Goal: Feedback & Contribution: Leave review/rating

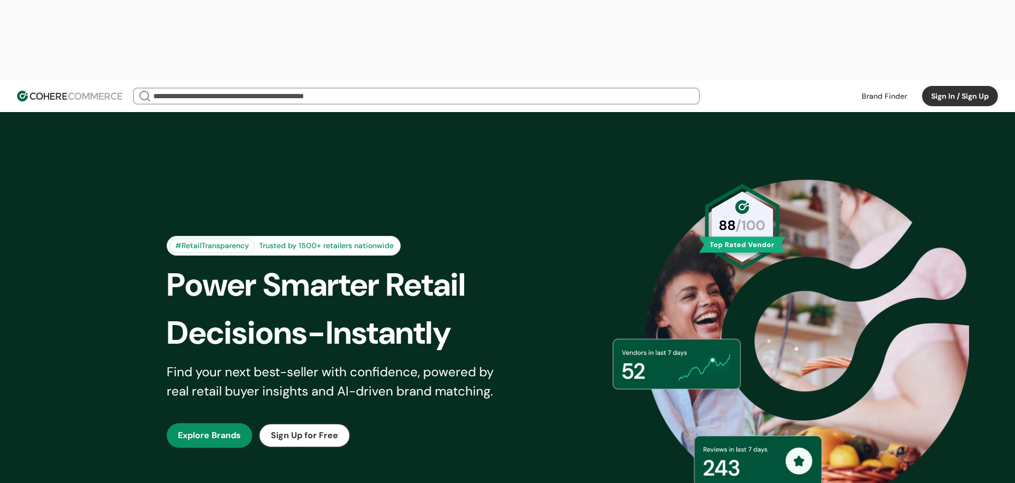
click at [946, 86] on button "Sign In / Sign Up" at bounding box center [960, 96] width 76 height 20
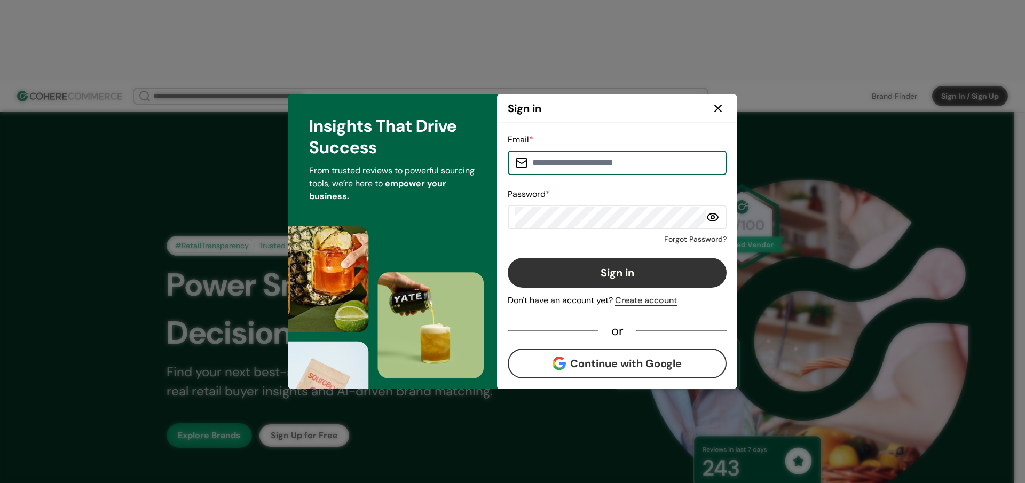
type input "**********"
click at [719, 216] on label at bounding box center [617, 217] width 219 height 25
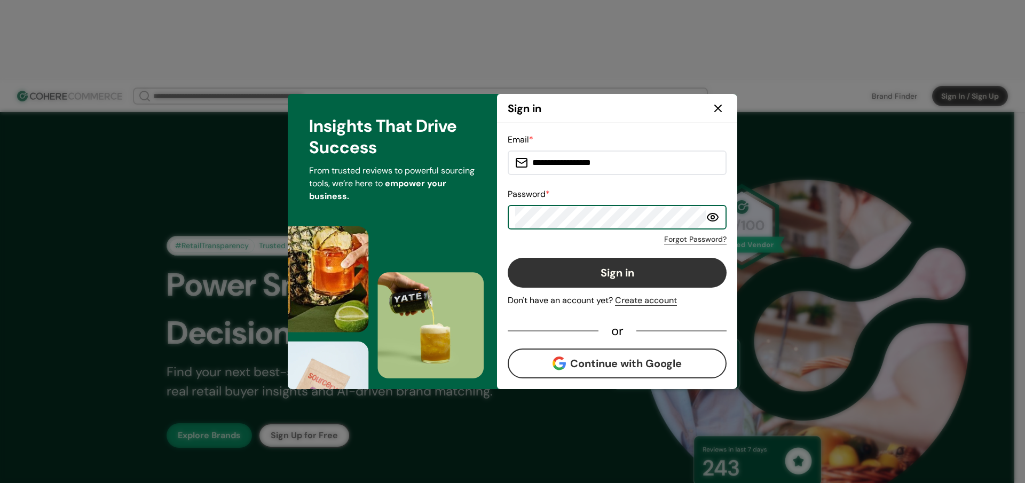
click at [714, 216] on circle at bounding box center [712, 217] width 3 height 3
click at [636, 279] on button "Sign in" at bounding box center [617, 273] width 219 height 30
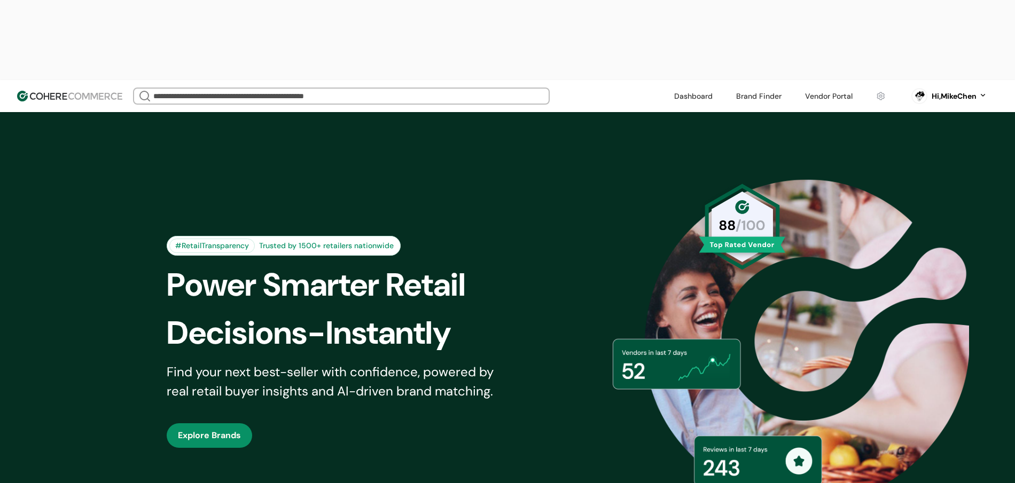
click at [835, 88] on link at bounding box center [828, 96] width 60 height 16
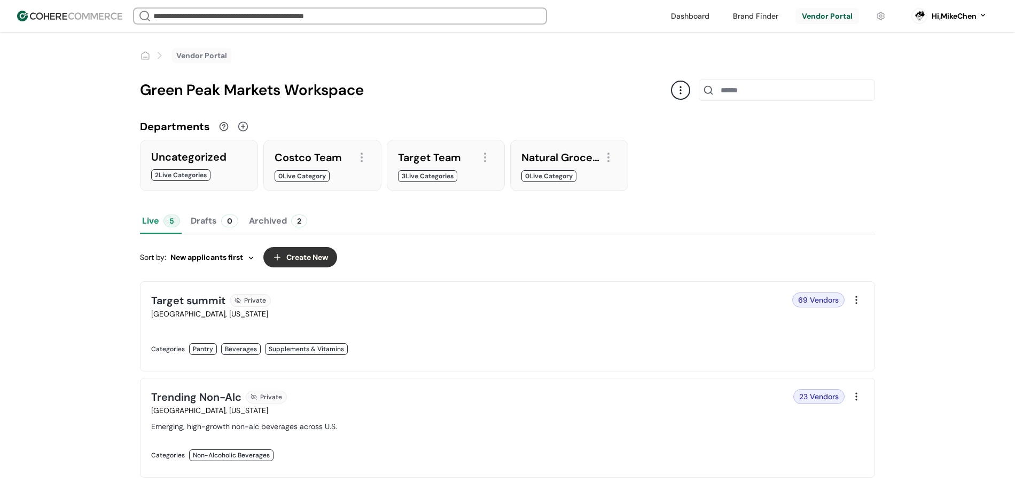
click at [687, 16] on link at bounding box center [689, 16] width 51 height 16
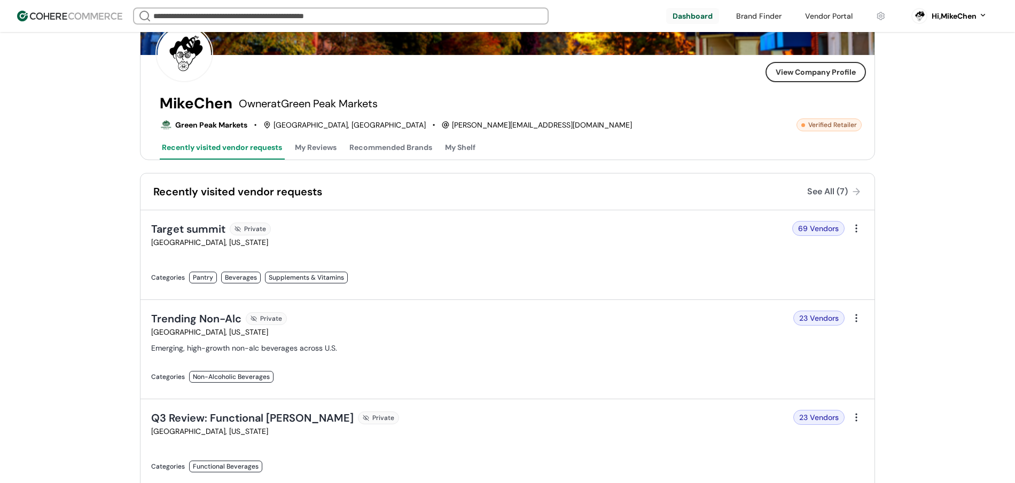
scroll to position [57, 0]
click at [830, 130] on div "MikeChen Owner at Green Peak Markets Green Peak Markets Sterling, VA mike@theco…" at bounding box center [511, 127] width 702 height 65
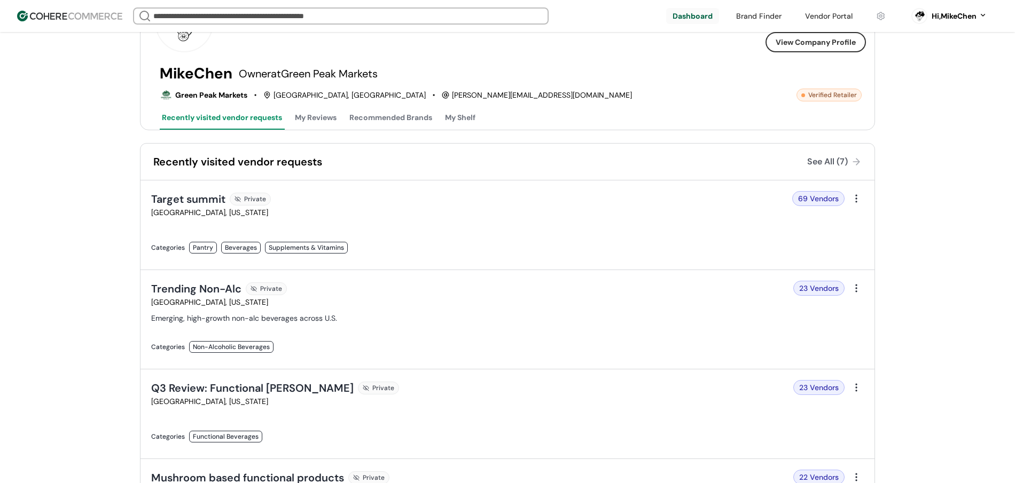
scroll to position [92, 0]
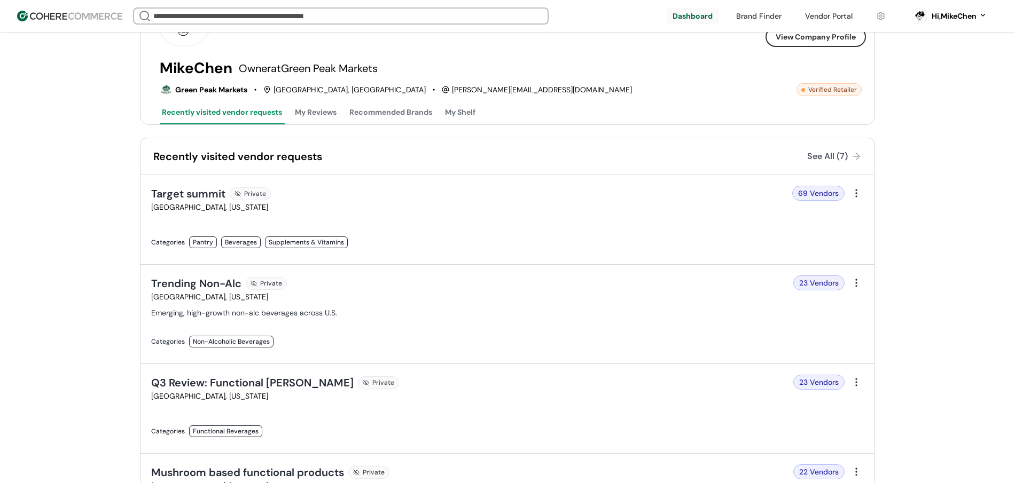
click at [310, 96] on div "MikeChen Owner at Green Peak Markets Green Peak Markets Sterling, VA mike@theco…" at bounding box center [511, 92] width 702 height 65
click at [315, 114] on button "My Reviews" at bounding box center [316, 114] width 46 height 22
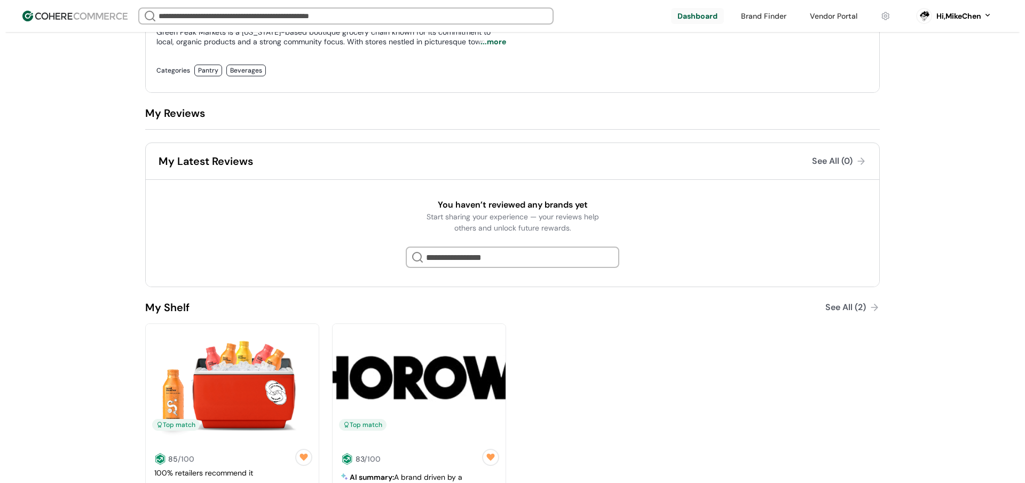
scroll to position [641, 0]
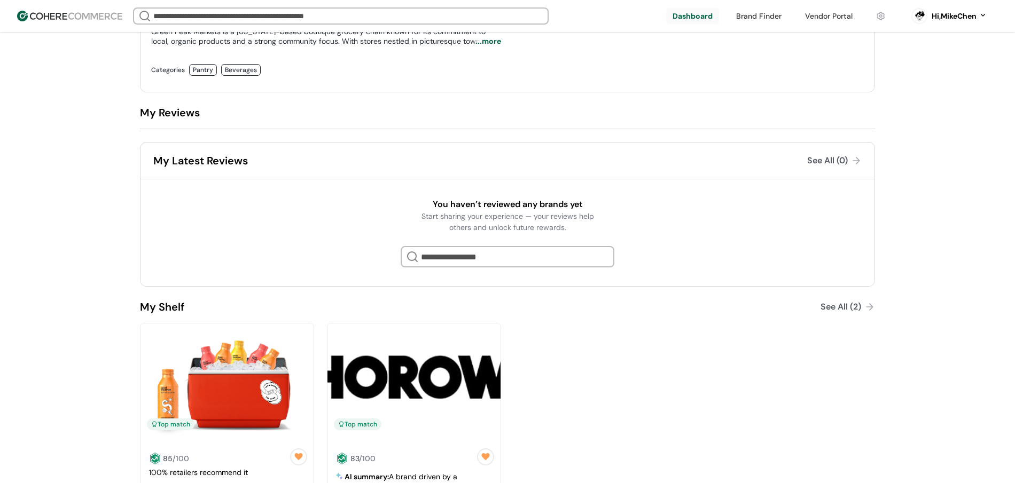
click at [471, 255] on div at bounding box center [508, 256] width 214 height 21
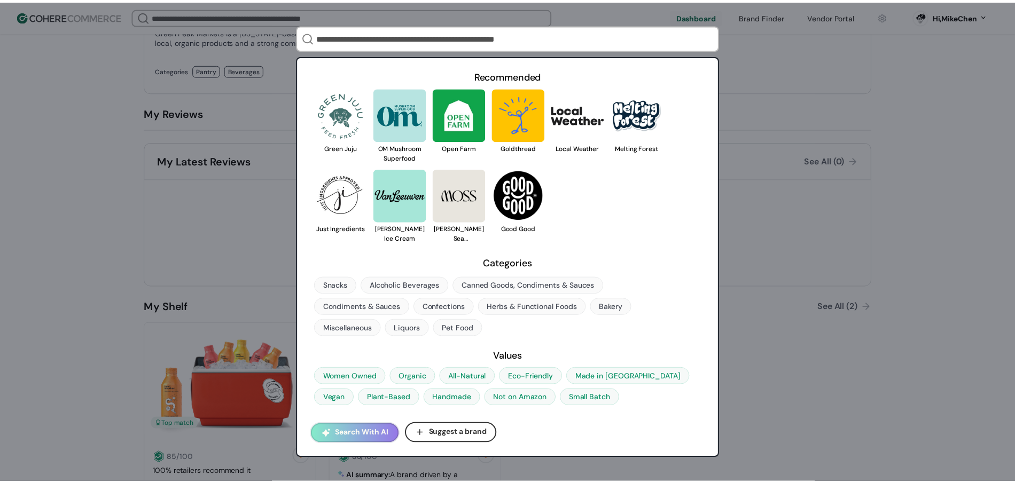
scroll to position [1, 0]
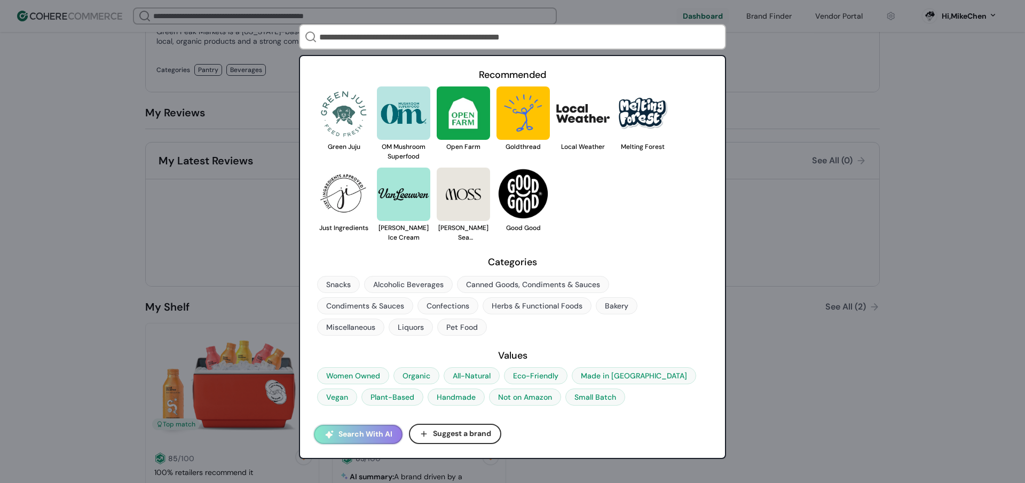
click at [344, 152] on link at bounding box center [344, 152] width 0 height 0
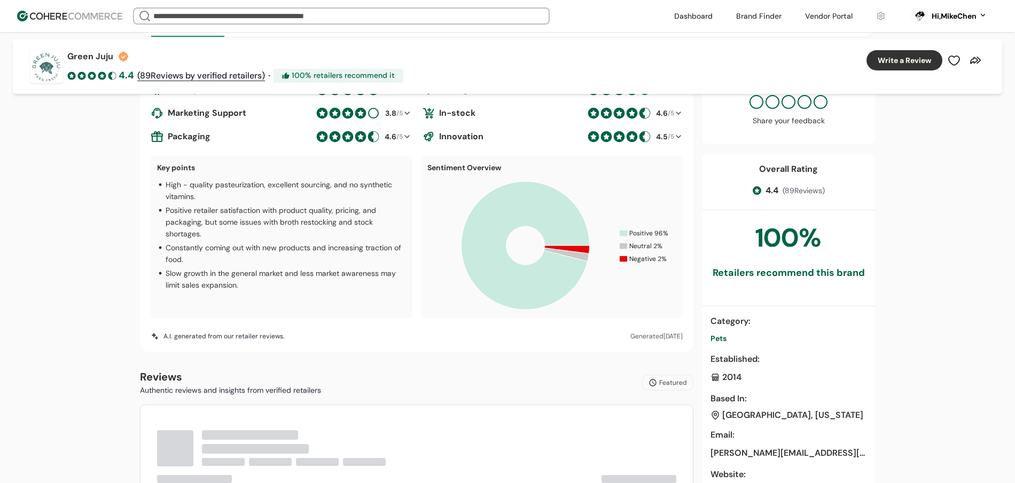
scroll to position [265, 0]
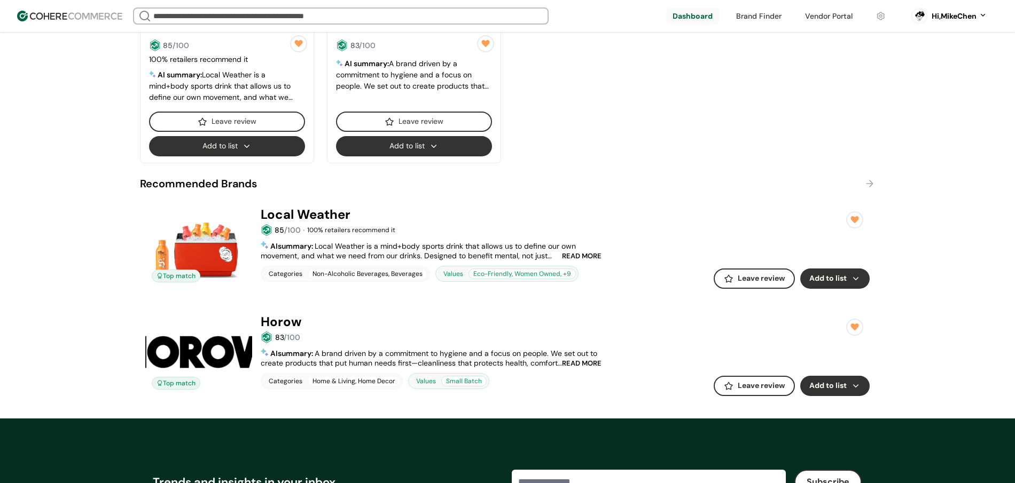
scroll to position [1081, 0]
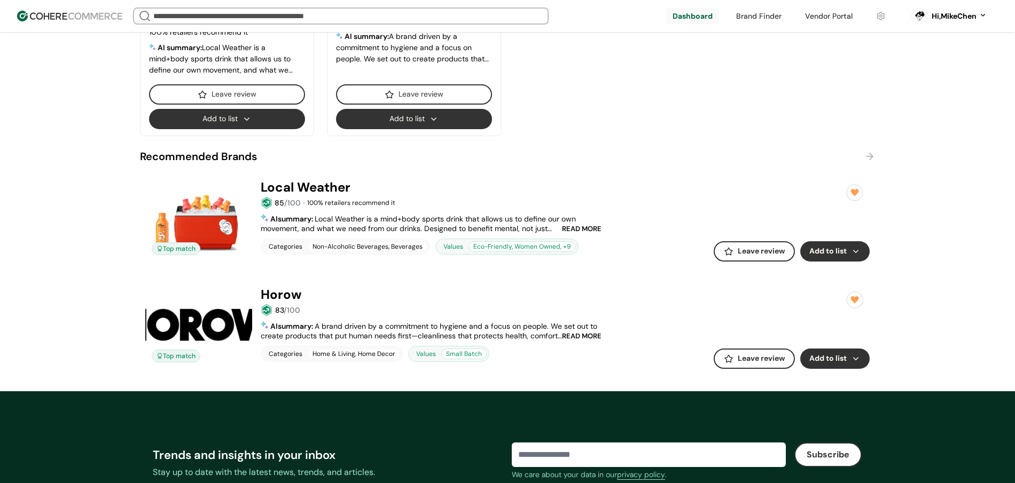
click at [844, 253] on button "Add to list" at bounding box center [834, 251] width 69 height 20
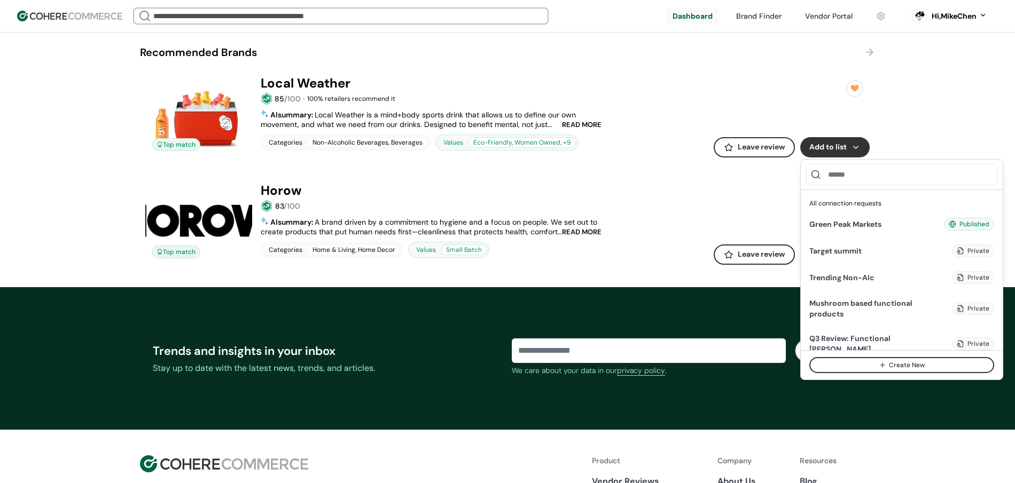
scroll to position [1185, 0]
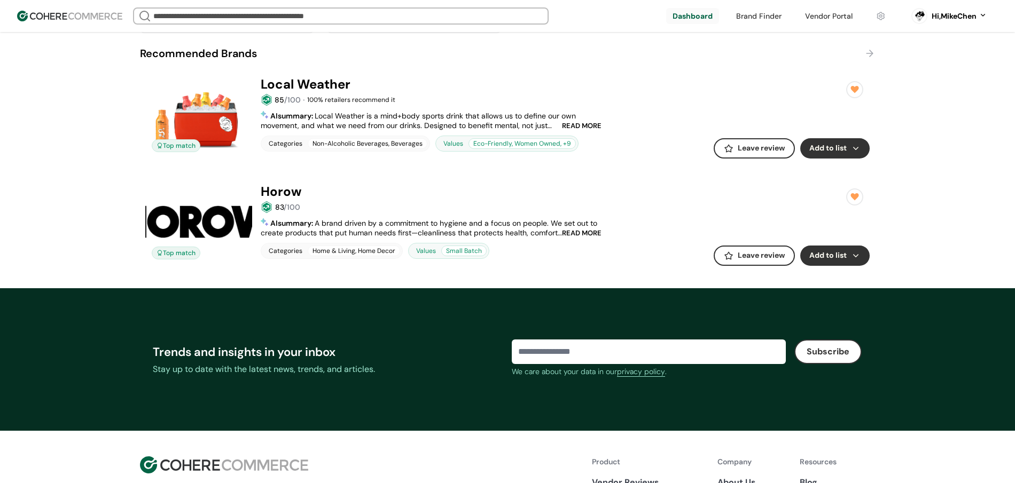
click at [194, 182] on link at bounding box center [507, 182] width 724 height 0
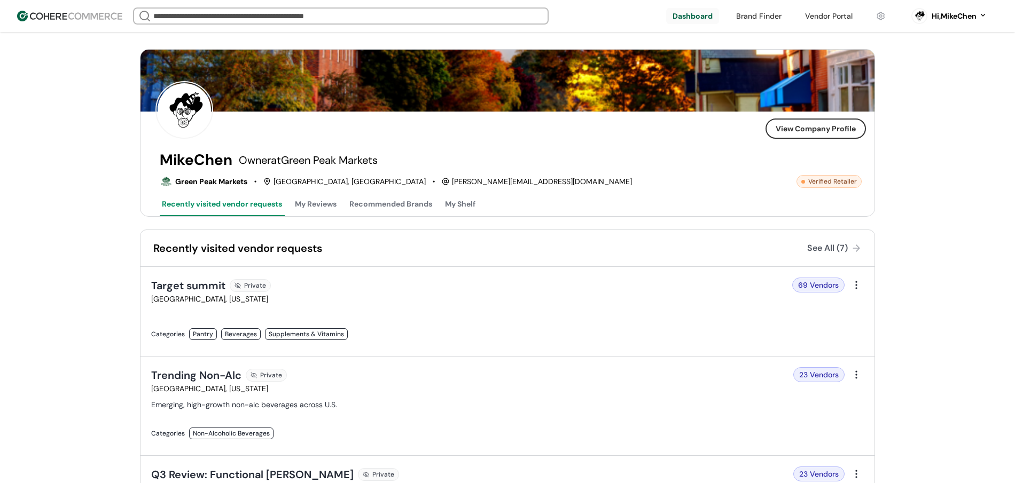
click at [361, 202] on button "Recommended Brands" at bounding box center [390, 205] width 87 height 22
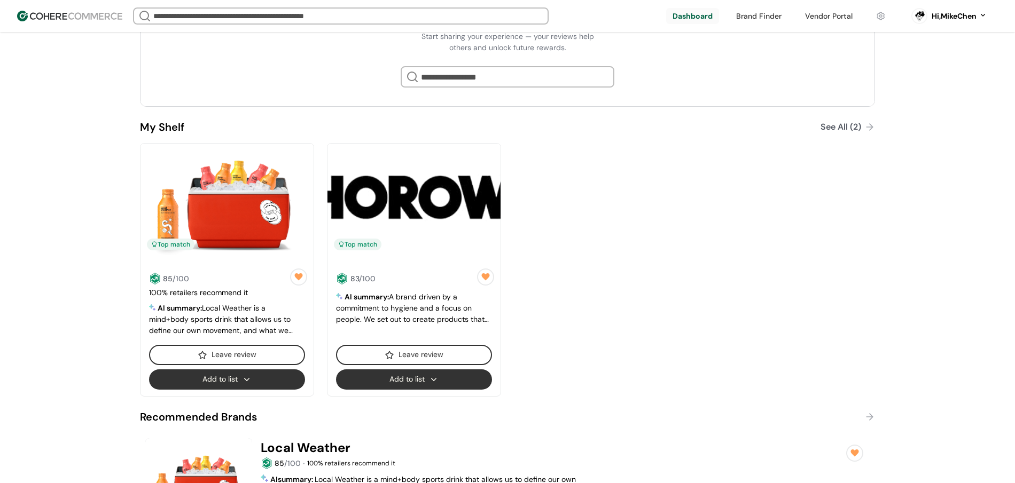
scroll to position [822, 0]
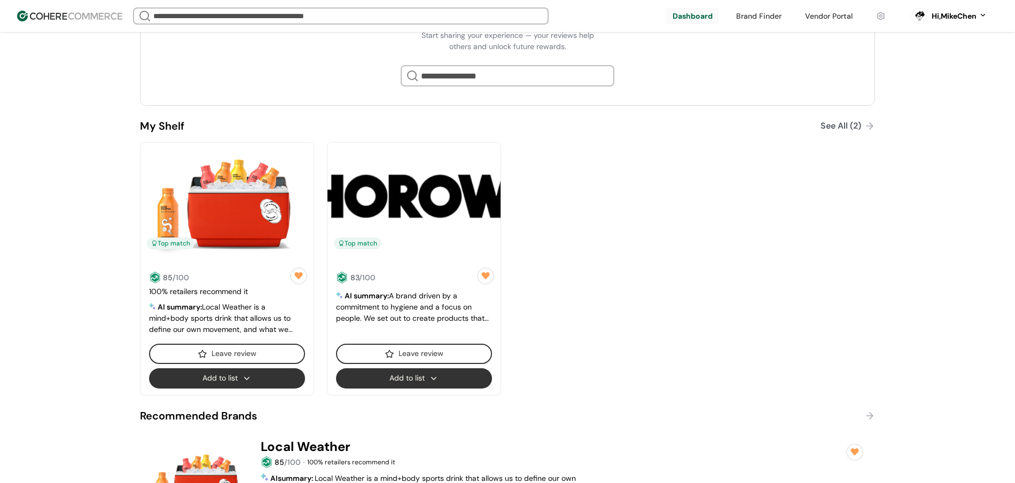
click at [732, 9] on link at bounding box center [759, 16] width 58 height 16
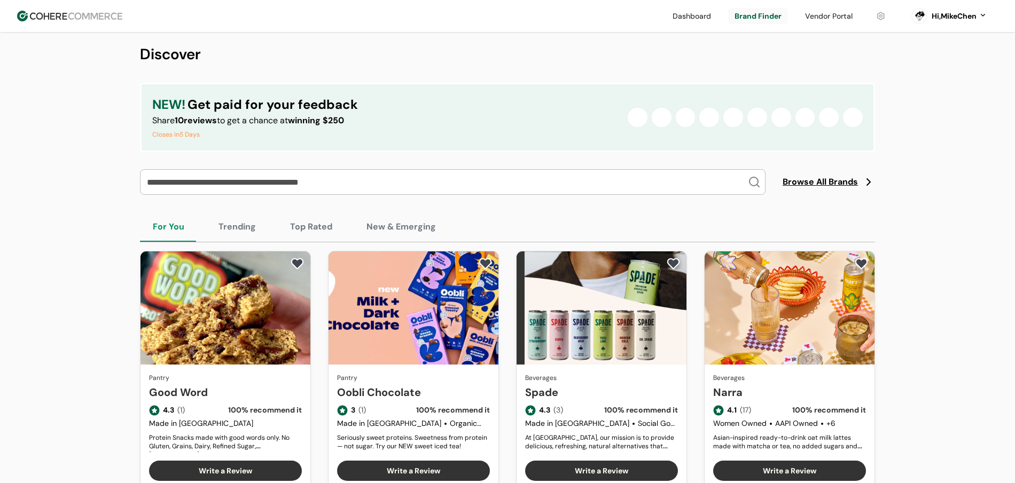
scroll to position [18, 0]
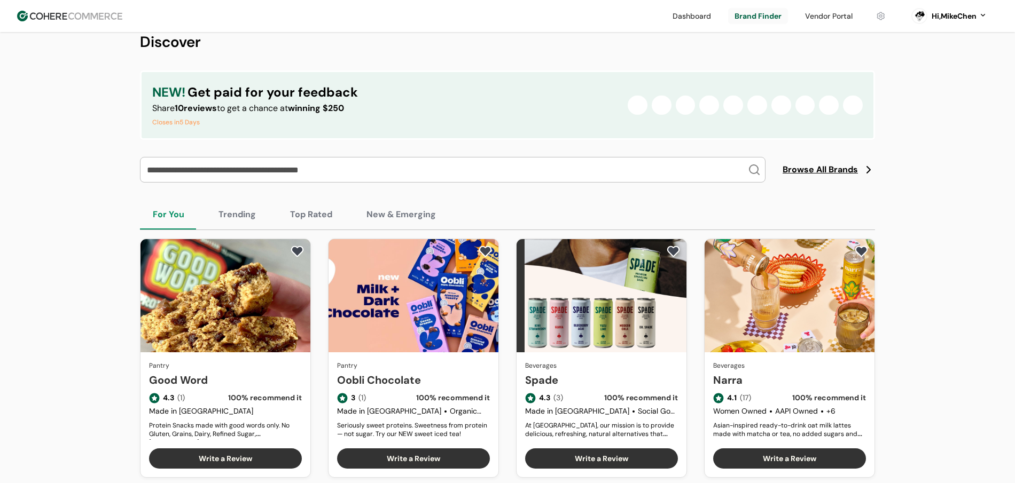
click at [831, 160] on div "Browse All Brands" at bounding box center [507, 170] width 735 height 26
click at [831, 164] on span "Browse All Brands" at bounding box center [819, 169] width 75 height 13
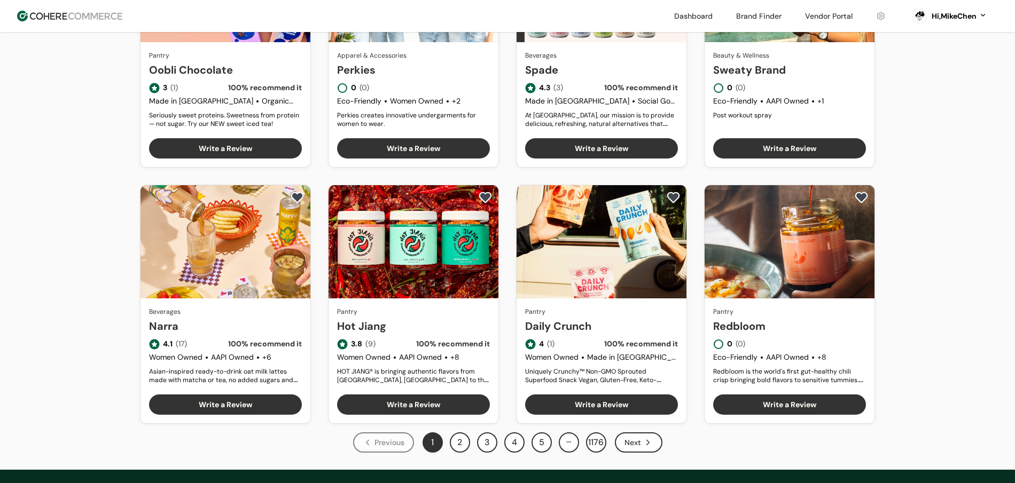
scroll to position [491, 0]
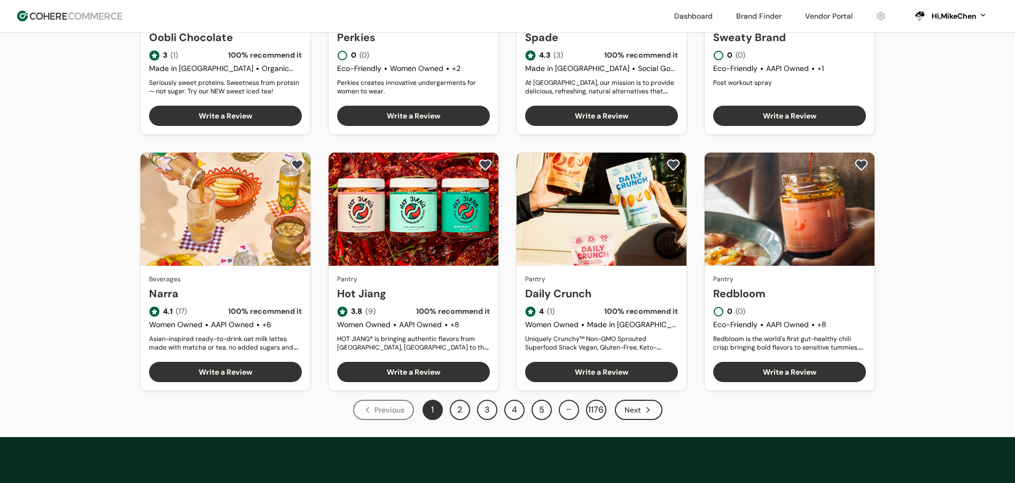
click at [407, 378] on button "Write a Review" at bounding box center [413, 372] width 153 height 20
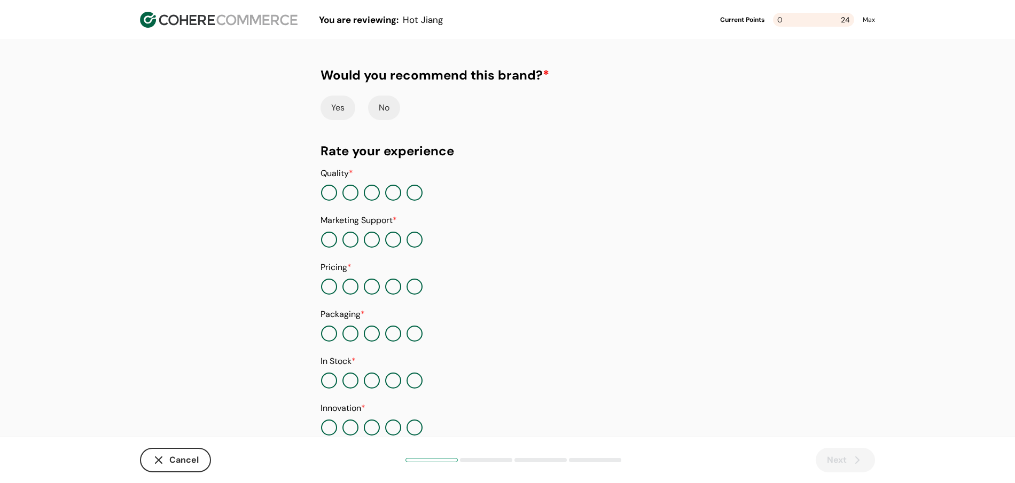
click at [335, 101] on button "Yes" at bounding box center [337, 108] width 35 height 25
click at [366, 105] on div "Yes No" at bounding box center [507, 108] width 374 height 25
click at [373, 108] on button "No" at bounding box center [386, 108] width 32 height 25
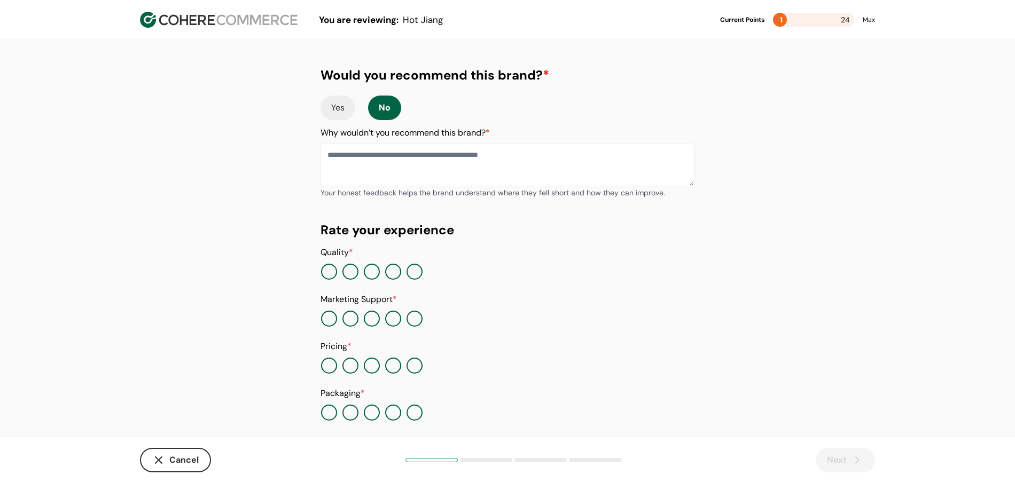
click at [332, 163] on textarea at bounding box center [507, 165] width 374 height 43
type textarea "****"
click at [339, 262] on div "Quality *" at bounding box center [507, 263] width 374 height 34
click at [336, 266] on div at bounding box center [328, 271] width 17 height 17
click at [334, 267] on button "button" at bounding box center [329, 272] width 16 height 16
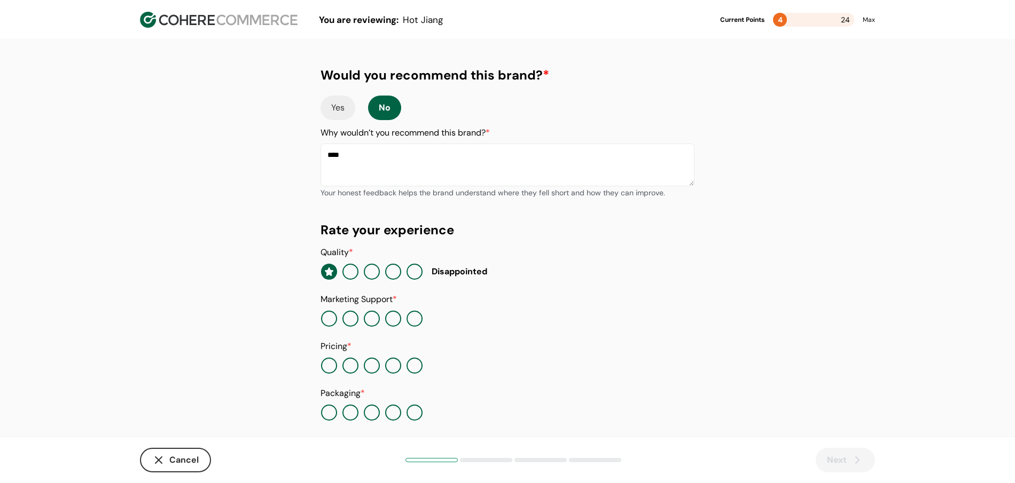
click at [360, 270] on div at bounding box center [371, 271] width 103 height 17
click at [358, 270] on button "button" at bounding box center [350, 272] width 16 height 16
click at [381, 272] on div at bounding box center [371, 271] width 103 height 17
click at [380, 272] on div at bounding box center [371, 271] width 103 height 17
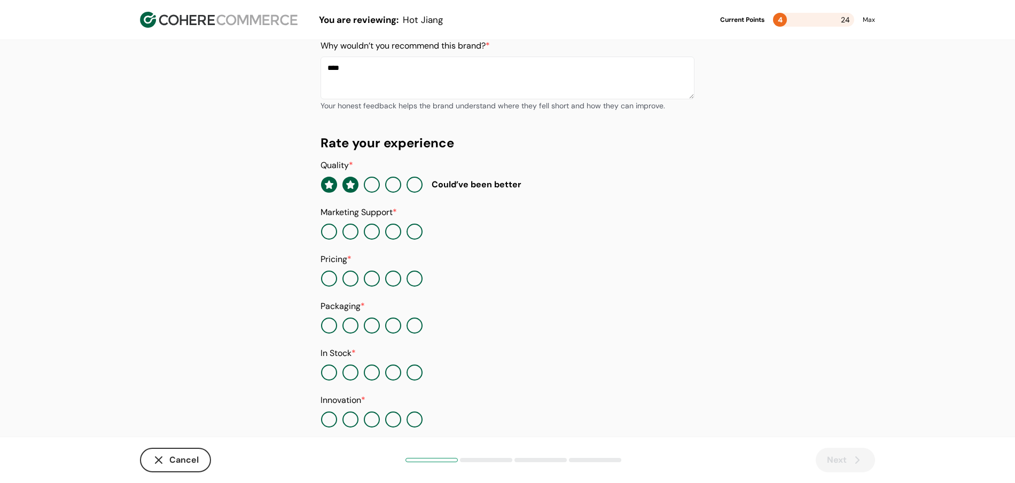
scroll to position [104, 0]
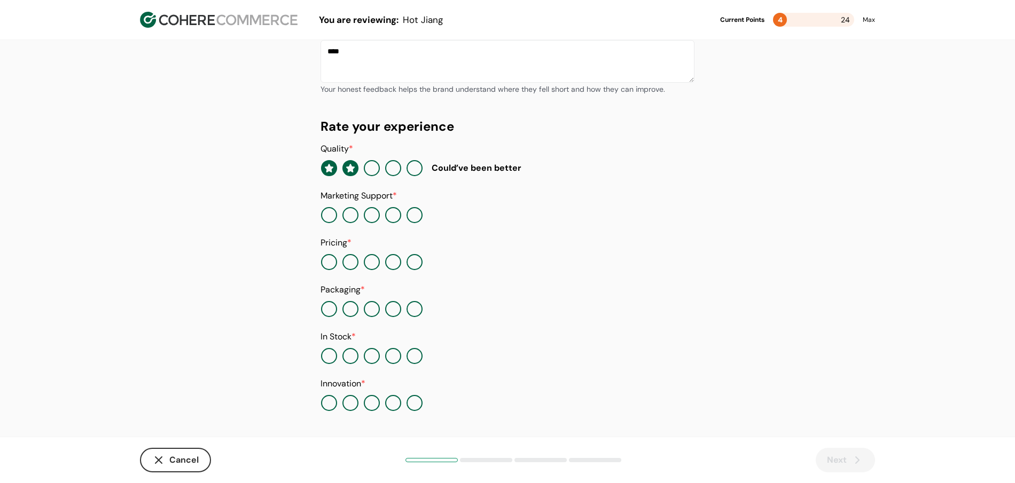
click at [155, 450] on button "Cancel" at bounding box center [175, 460] width 71 height 25
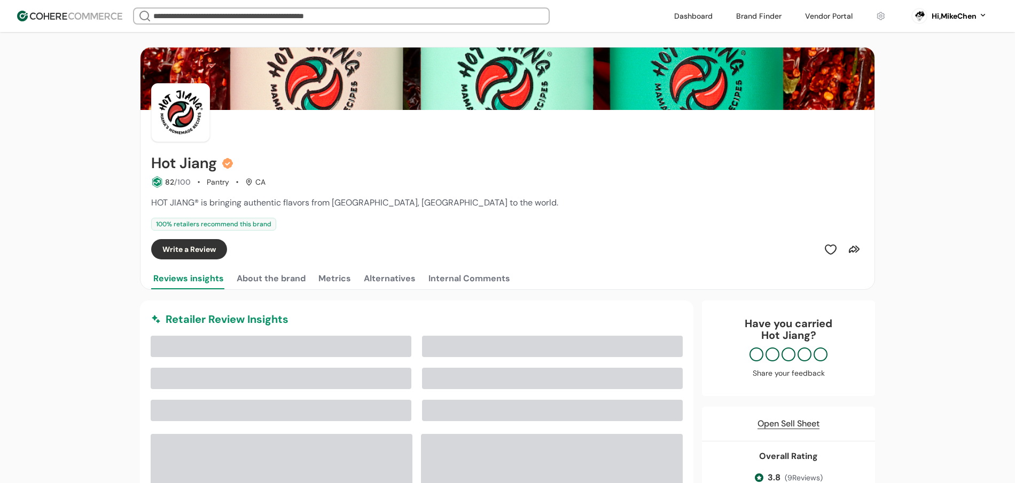
scroll to position [23, 0]
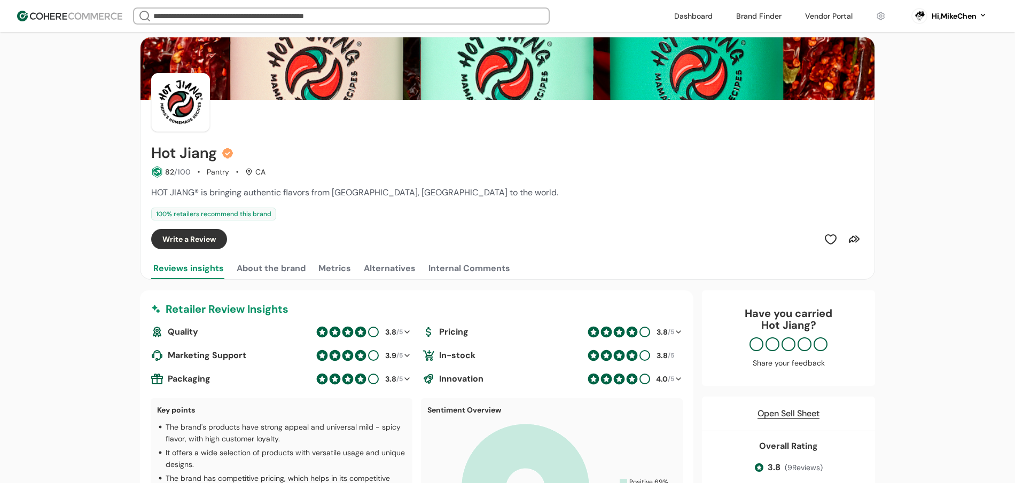
click at [707, 18] on link at bounding box center [693, 16] width 51 height 16
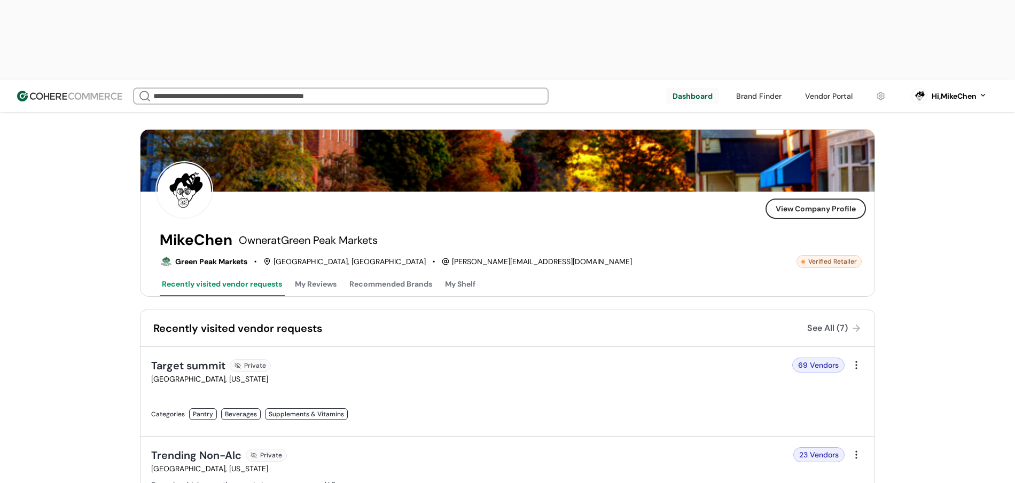
click at [754, 88] on link at bounding box center [759, 96] width 58 height 16
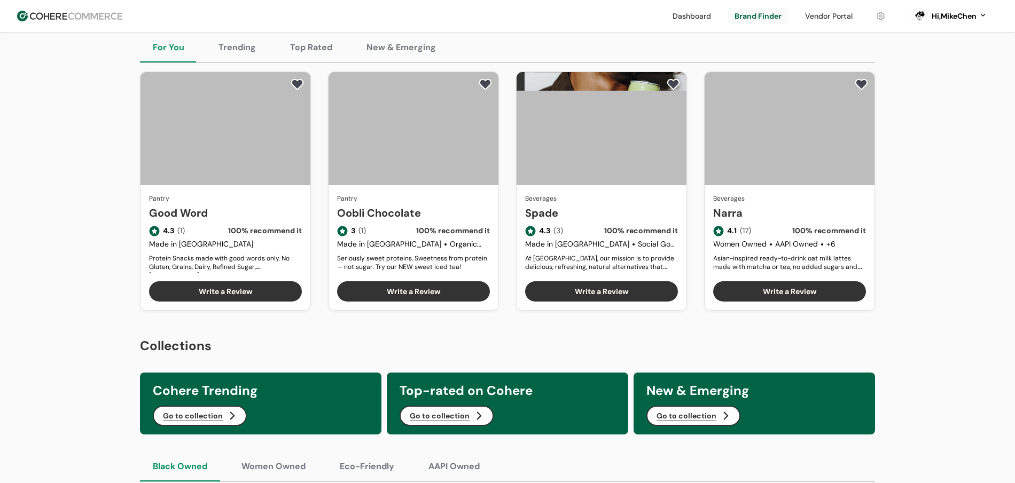
scroll to position [186, 0]
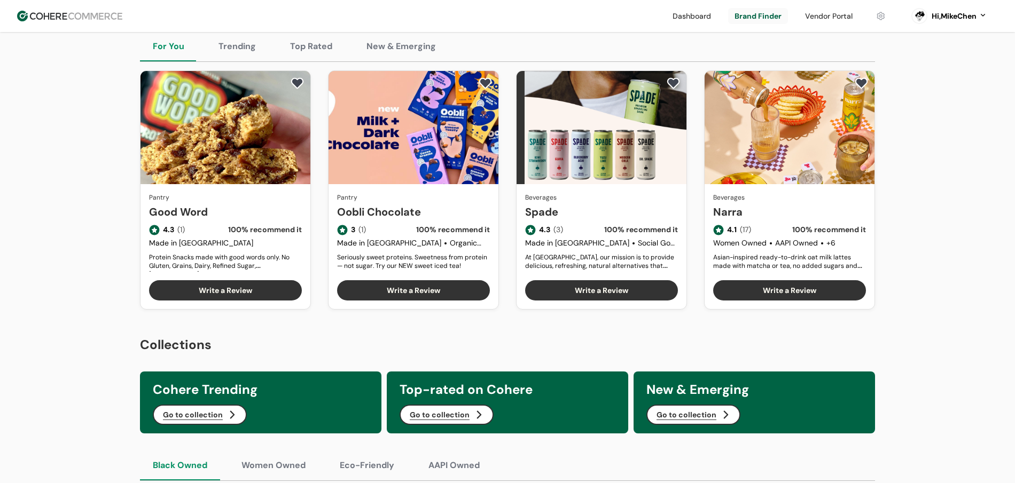
click at [214, 41] on button "Trending" at bounding box center [237, 47] width 63 height 30
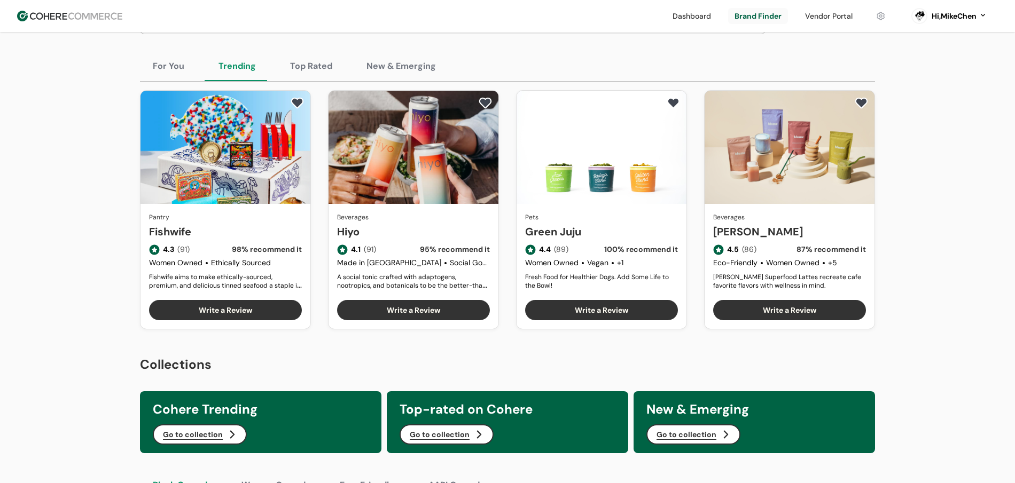
scroll to position [157, 0]
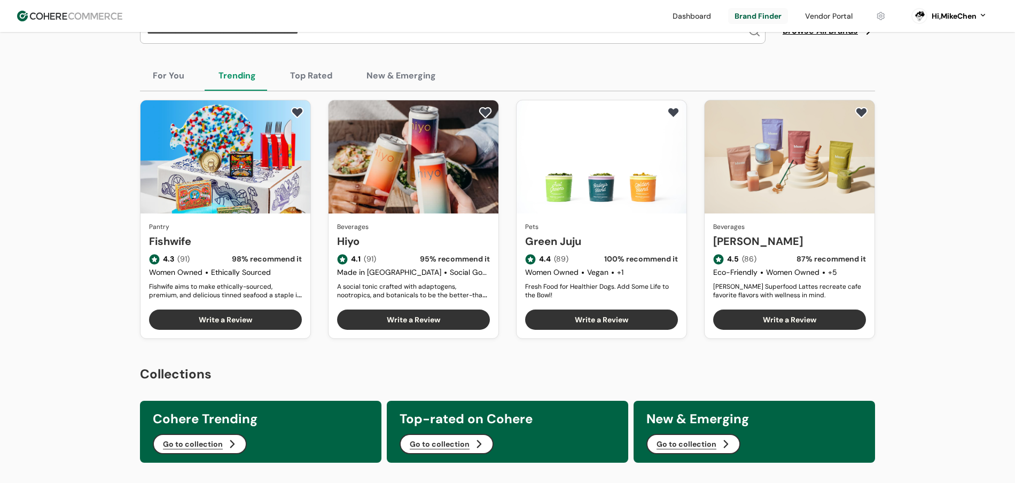
click at [318, 80] on button "Top Rated" at bounding box center [311, 76] width 68 height 30
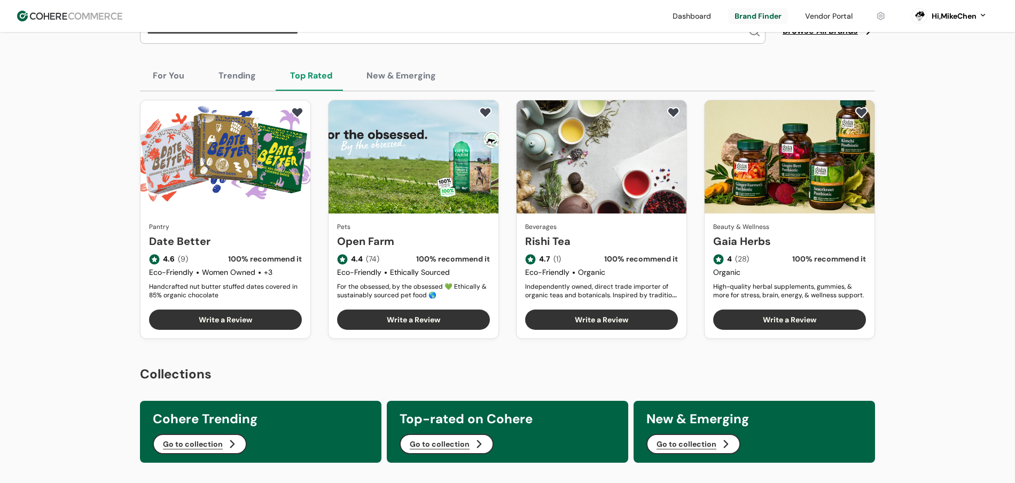
click at [376, 70] on button "New & Emerging" at bounding box center [401, 76] width 95 height 30
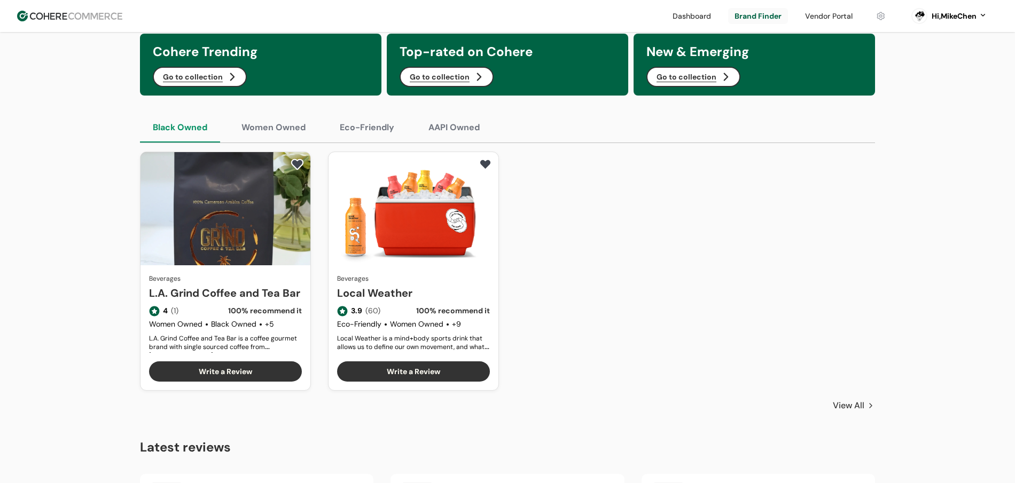
scroll to position [524, 0]
click at [295, 130] on button "Women Owned" at bounding box center [274, 128] width 90 height 30
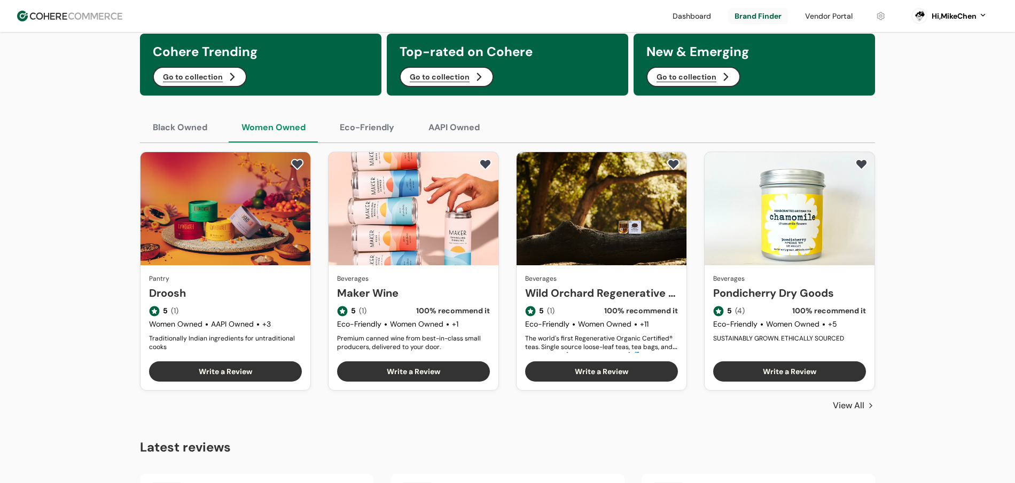
click at [366, 139] on button "Eco-Friendly" at bounding box center [367, 128] width 80 height 30
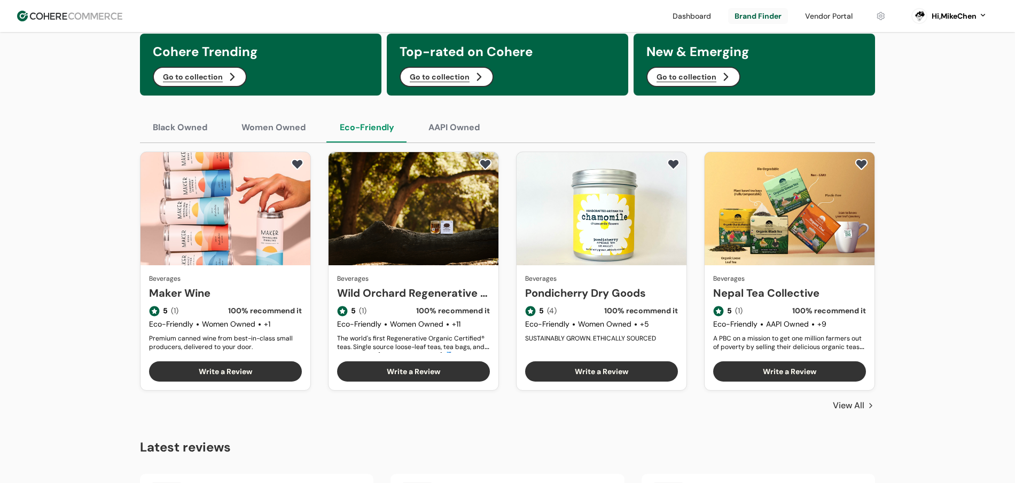
click at [503, 134] on div "Black Owned Women Owned Eco-Friendly AAPI Owned" at bounding box center [507, 128] width 735 height 30
click at [449, 130] on button "AAPI Owned" at bounding box center [454, 128] width 77 height 30
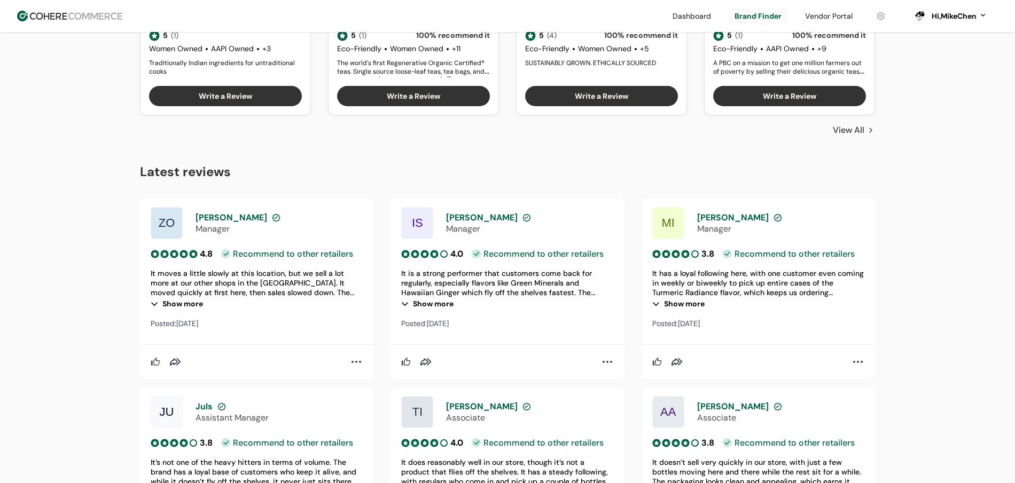
scroll to position [800, 0]
drag, startPoint x: 529, startPoint y: 240, endPoint x: 534, endPoint y: 244, distance: 5.8
click at [534, 244] on div "IS [PERSON_NAME] Manager 4.0 • Recommend to other retailers It is a strong perf…" at bounding box center [506, 269] width 233 height 140
click at [485, 269] on div "It is a strong performer that customers come back for regularly, especially fla…" at bounding box center [507, 283] width 212 height 29
click at [440, 303] on div "Show more" at bounding box center [507, 303] width 212 height 13
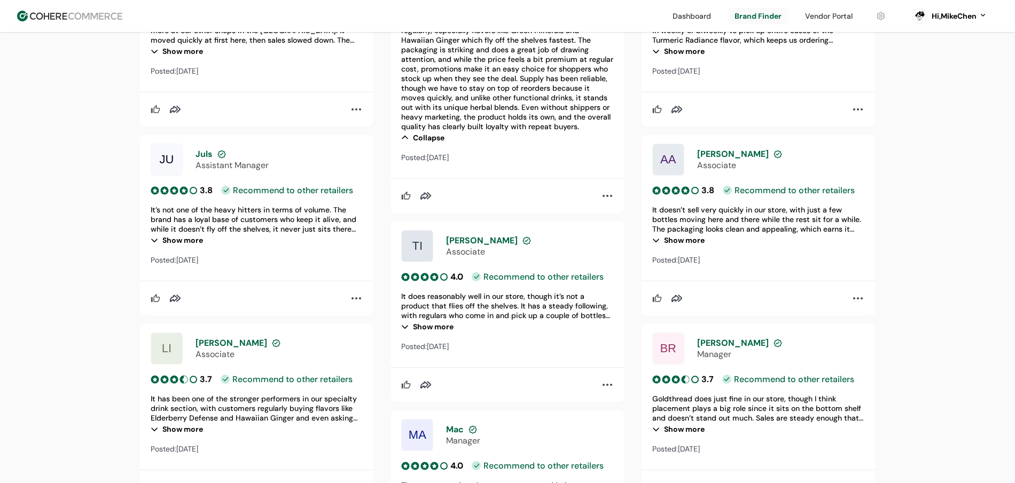
scroll to position [1340, 0]
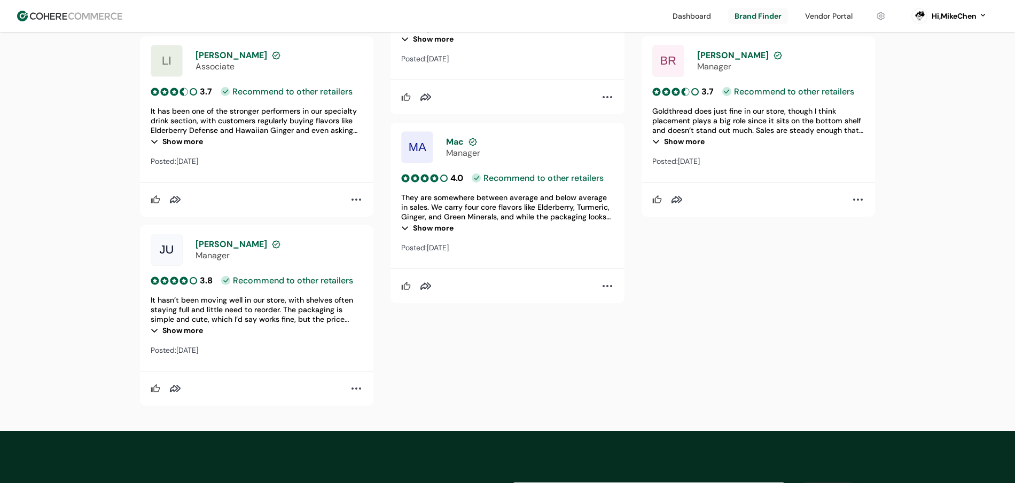
click at [696, 144] on div "Show more" at bounding box center [758, 141] width 212 height 13
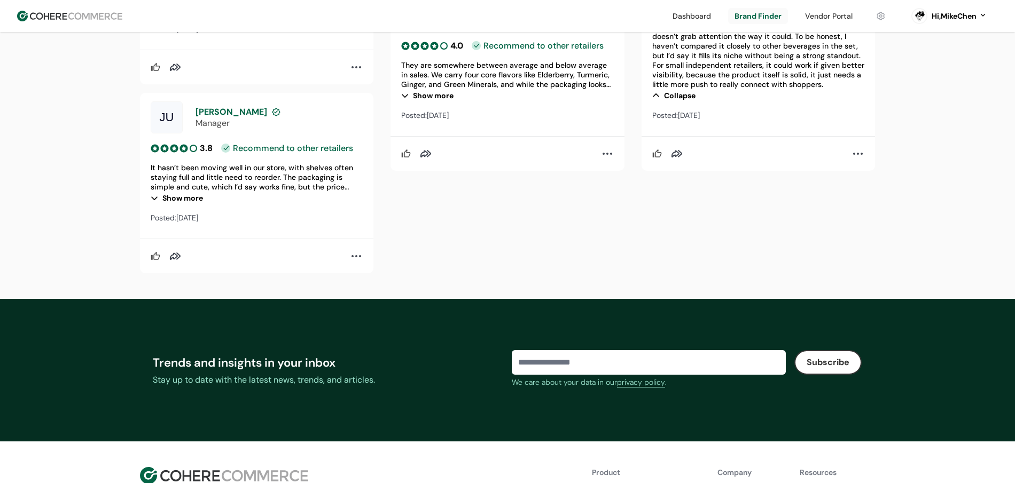
scroll to position [1646, 0]
